Goal: Find specific page/section: Find specific page/section

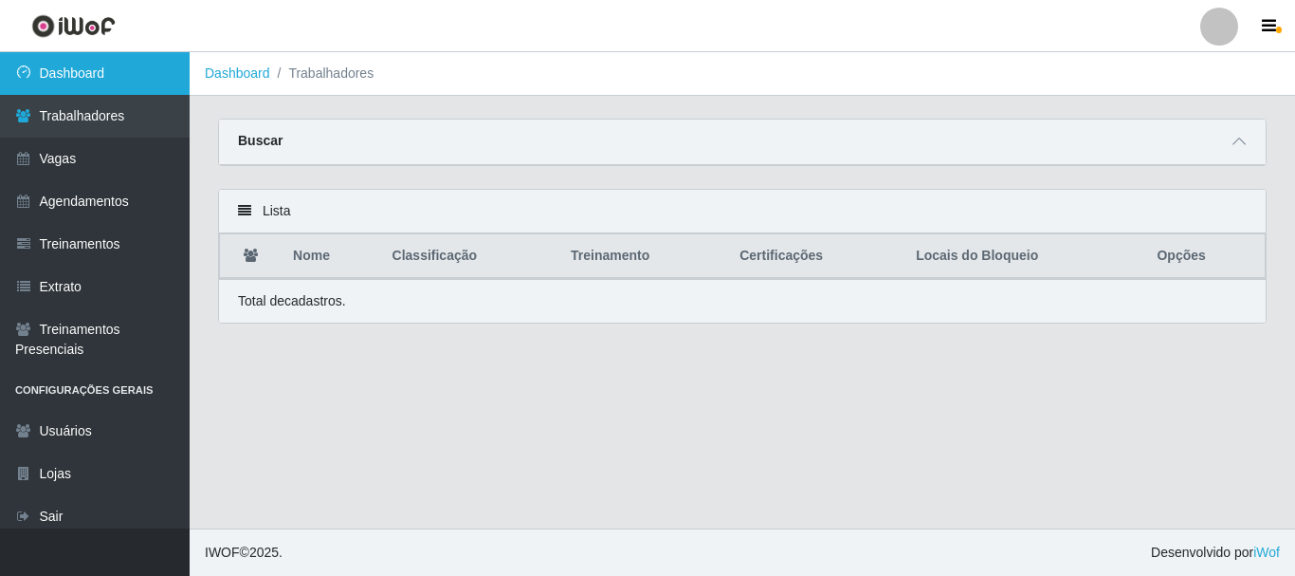
click at [105, 77] on link "Dashboard" at bounding box center [95, 73] width 190 height 43
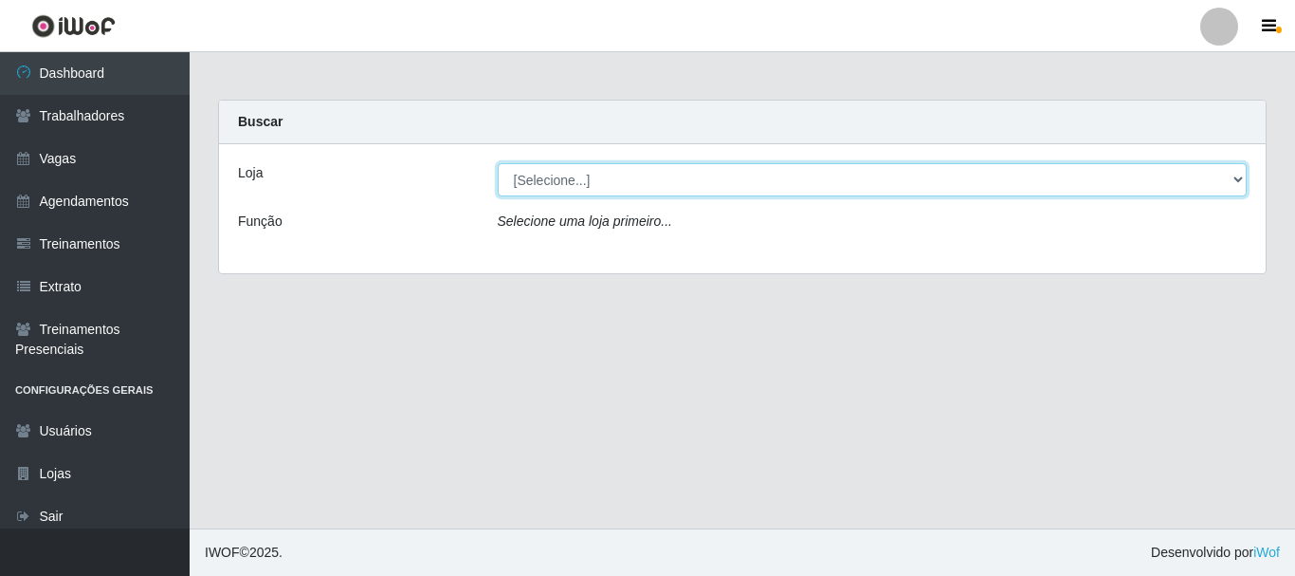
click at [560, 170] on select "[Selecione...] Supermercado [PERSON_NAME]" at bounding box center [873, 179] width 750 height 33
select select "512"
click at [498, 163] on select "[Selecione...] Supermercado [PERSON_NAME]" at bounding box center [873, 179] width 750 height 33
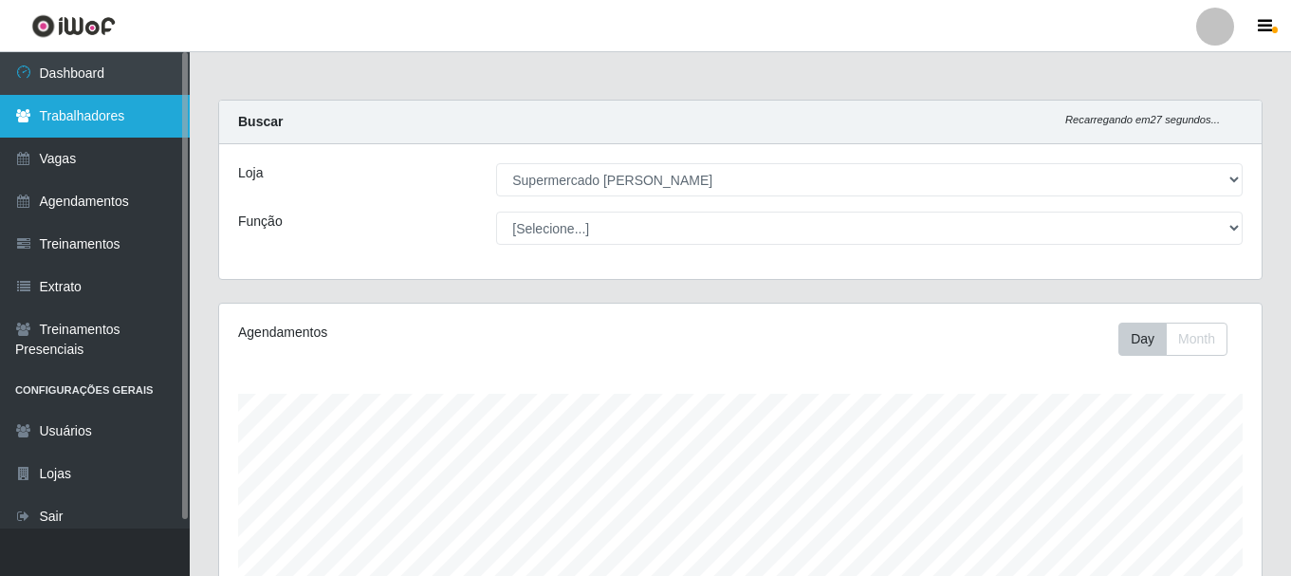
click at [61, 118] on link "Trabalhadores" at bounding box center [95, 116] width 190 height 43
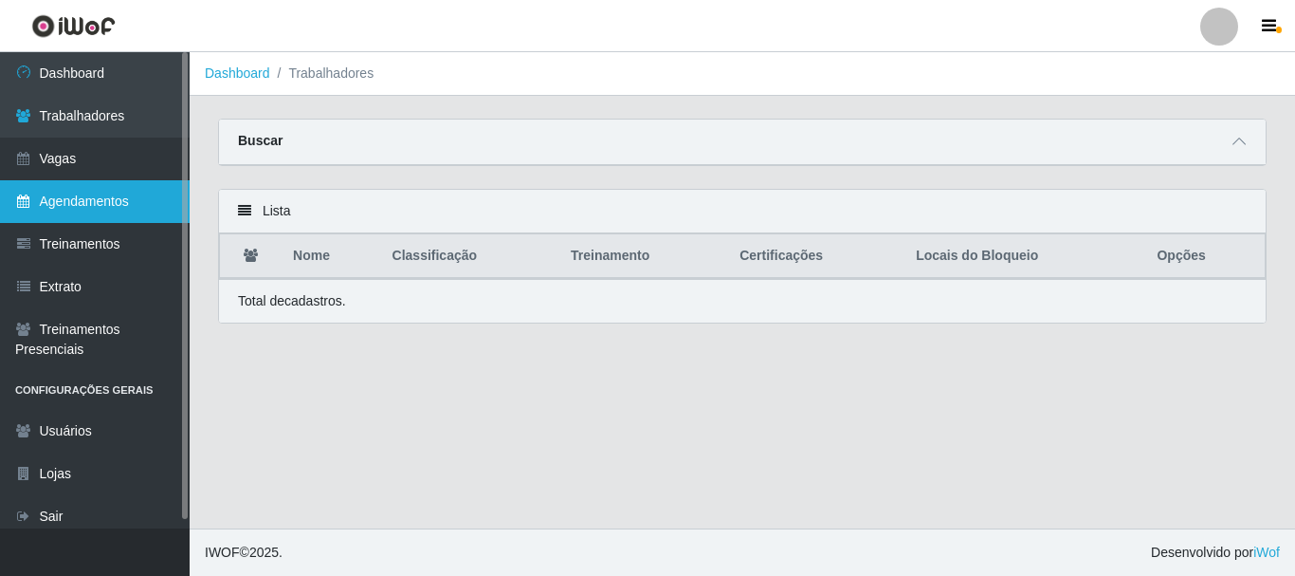
click at [44, 195] on link "Agendamentos" at bounding box center [95, 201] width 190 height 43
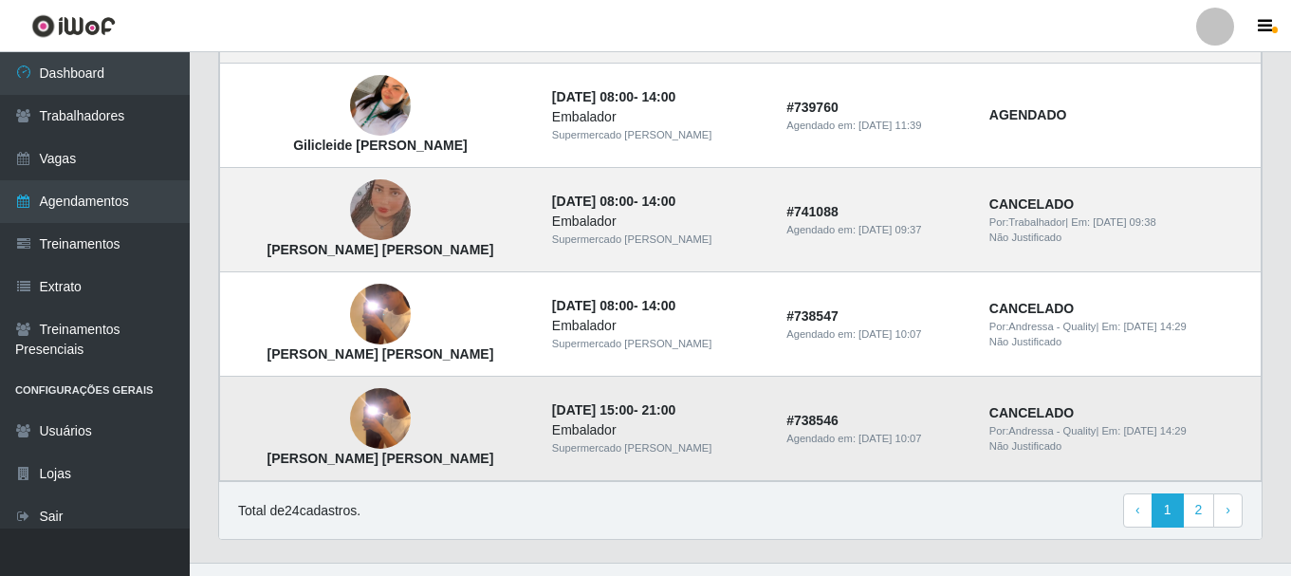
scroll to position [1404, 0]
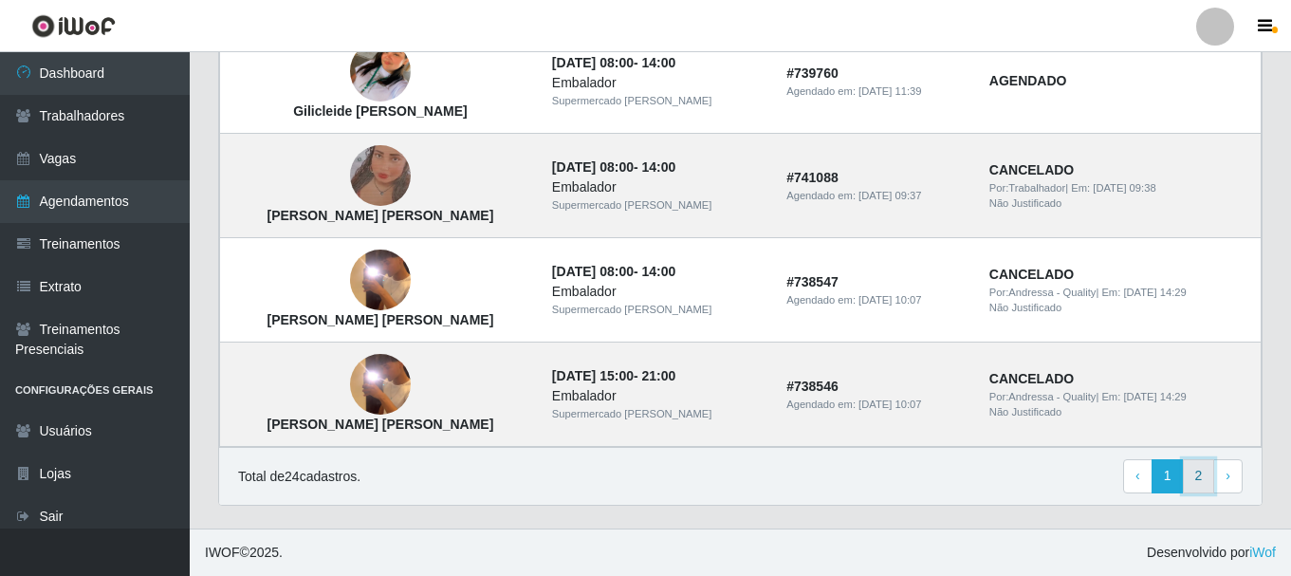
click at [1199, 479] on link "2" at bounding box center [1198, 476] width 32 height 34
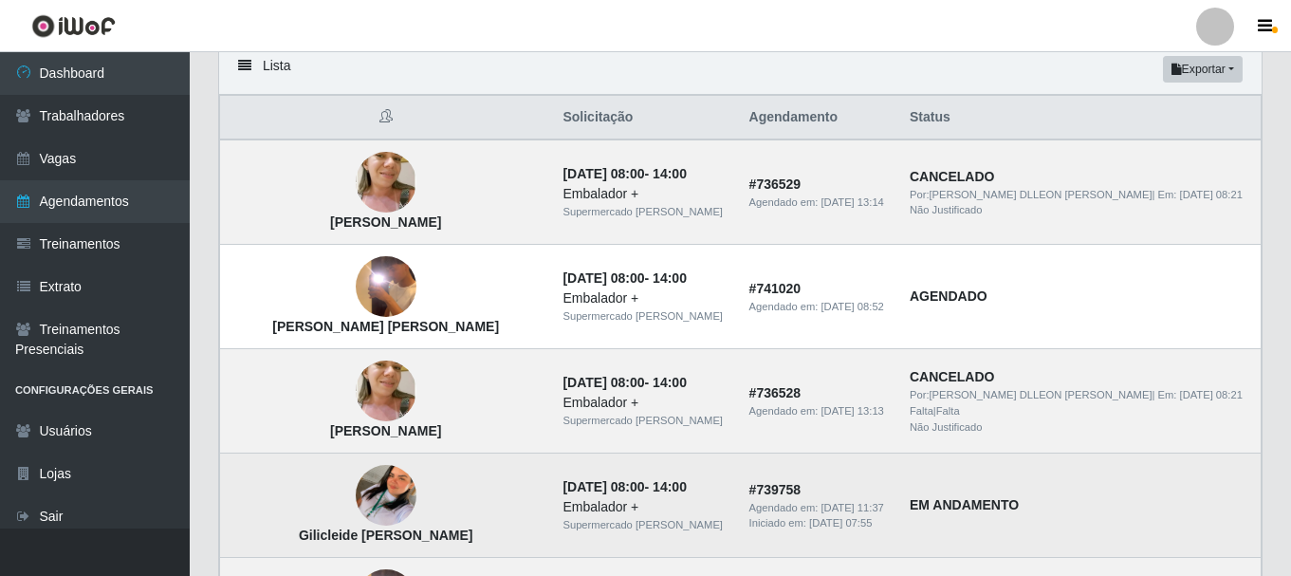
scroll to position [284, 0]
